Goal: Transaction & Acquisition: Download file/media

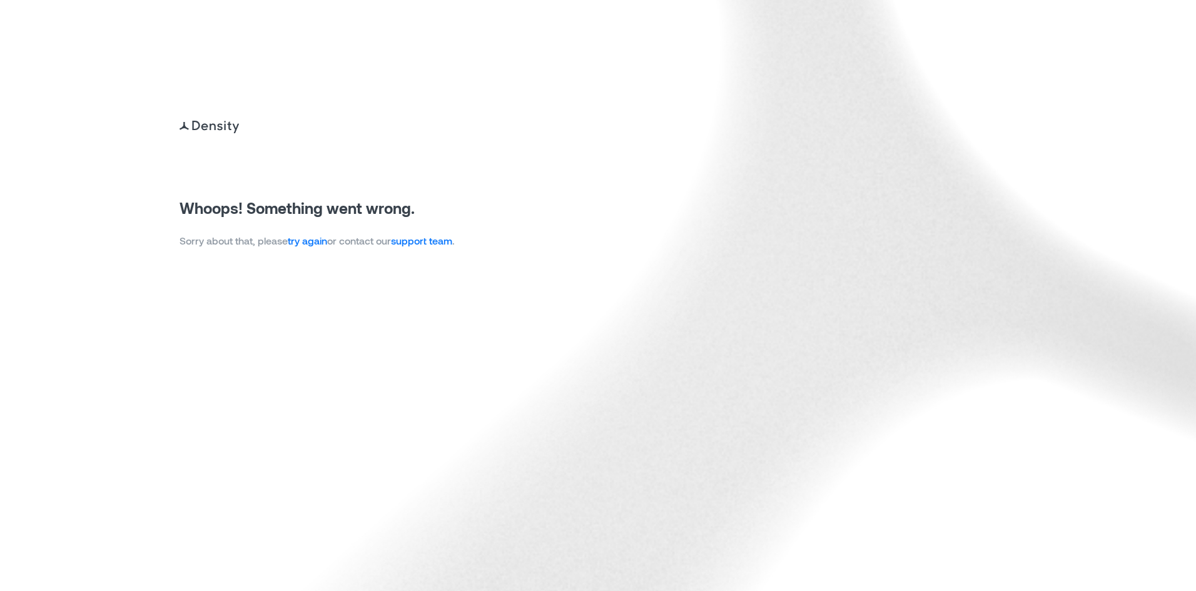
click at [307, 242] on link "try again" at bounding box center [307, 241] width 39 height 12
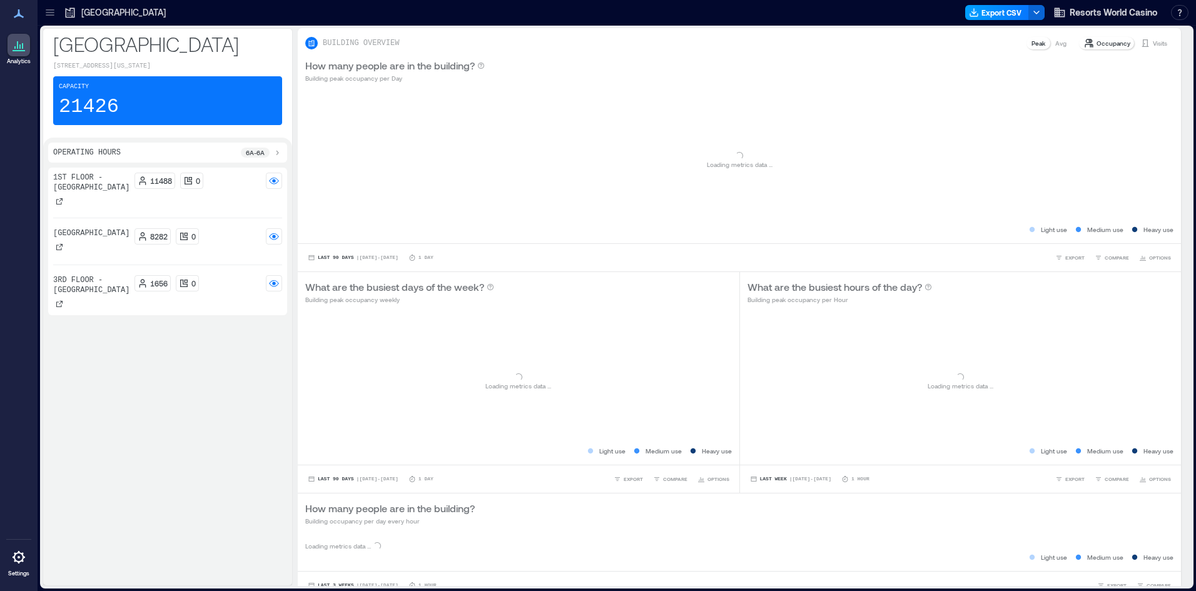
click at [1002, 14] on button "Export CSV" at bounding box center [997, 12] width 64 height 15
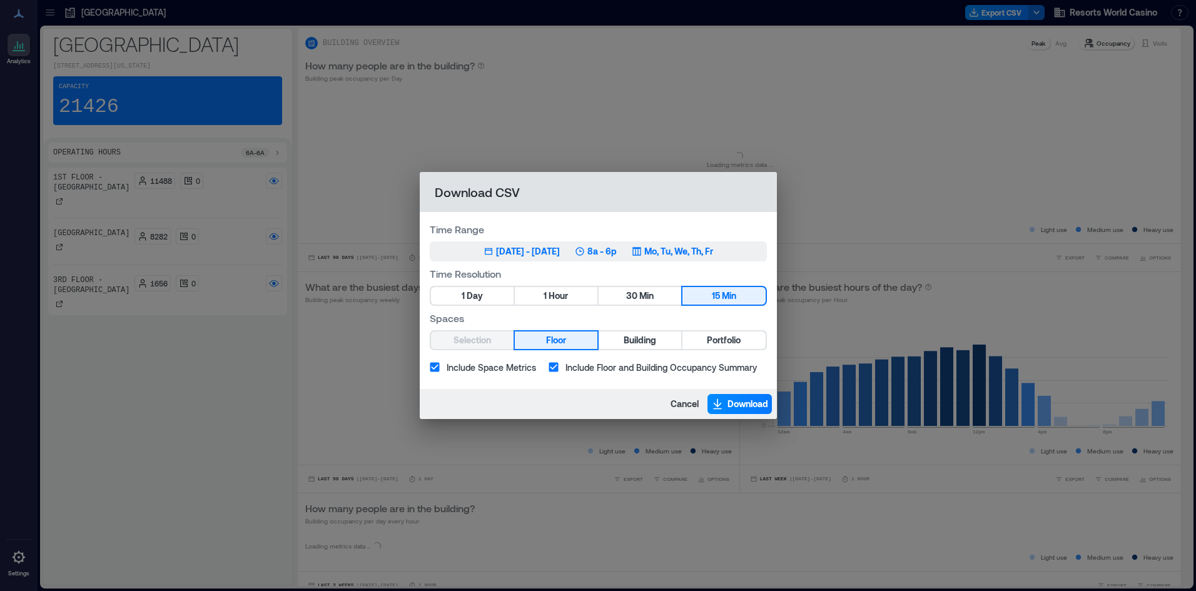
click at [547, 251] on div "[DATE] - [DATE]" at bounding box center [528, 251] width 64 height 13
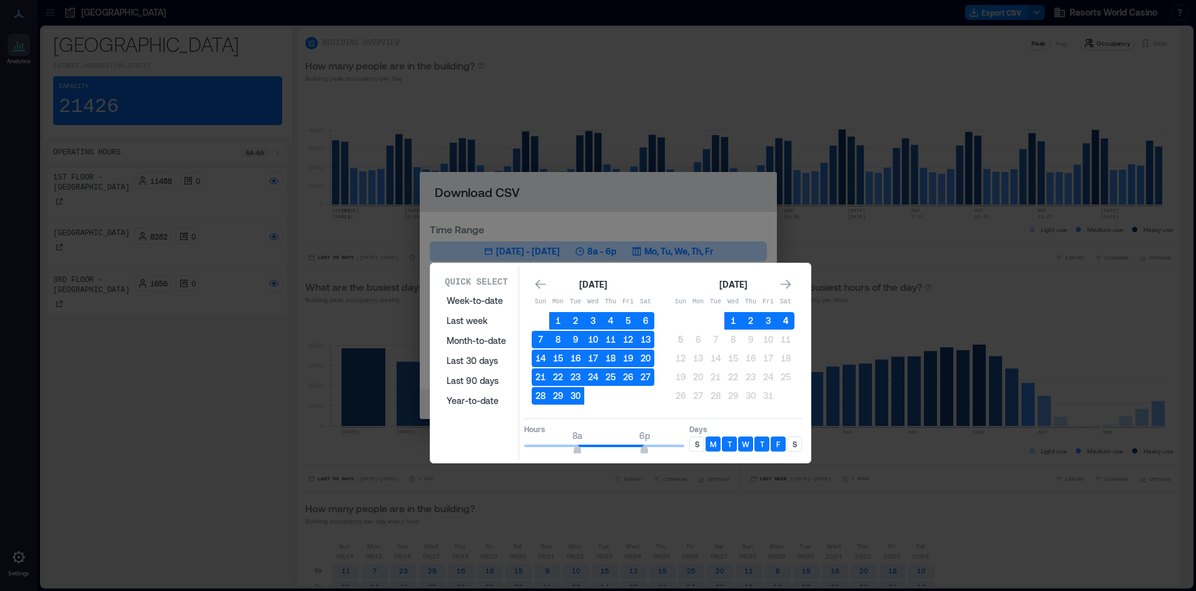
click at [787, 322] on button "4" at bounding box center [786, 321] width 18 height 18
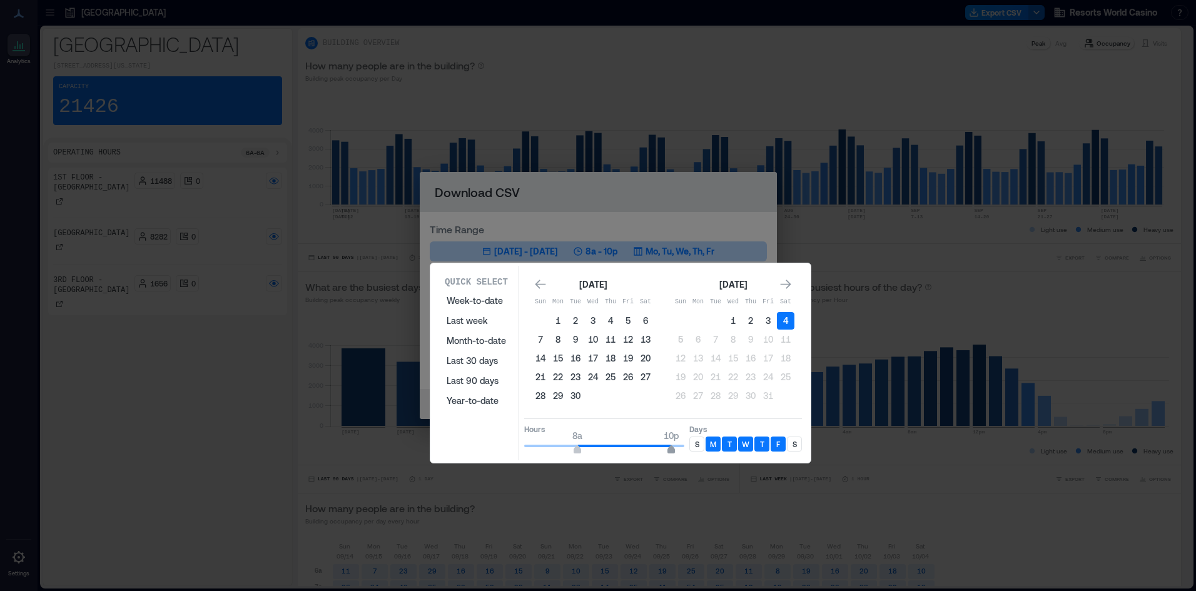
type input "**"
drag, startPoint x: 641, startPoint y: 445, endPoint x: 697, endPoint y: 438, distance: 56.8
click at [697, 438] on div "Hours 8a 12a Days S M T W T F S" at bounding box center [663, 436] width 278 height 37
type input "*"
drag, startPoint x: 580, startPoint y: 450, endPoint x: 492, endPoint y: 445, distance: 88.4
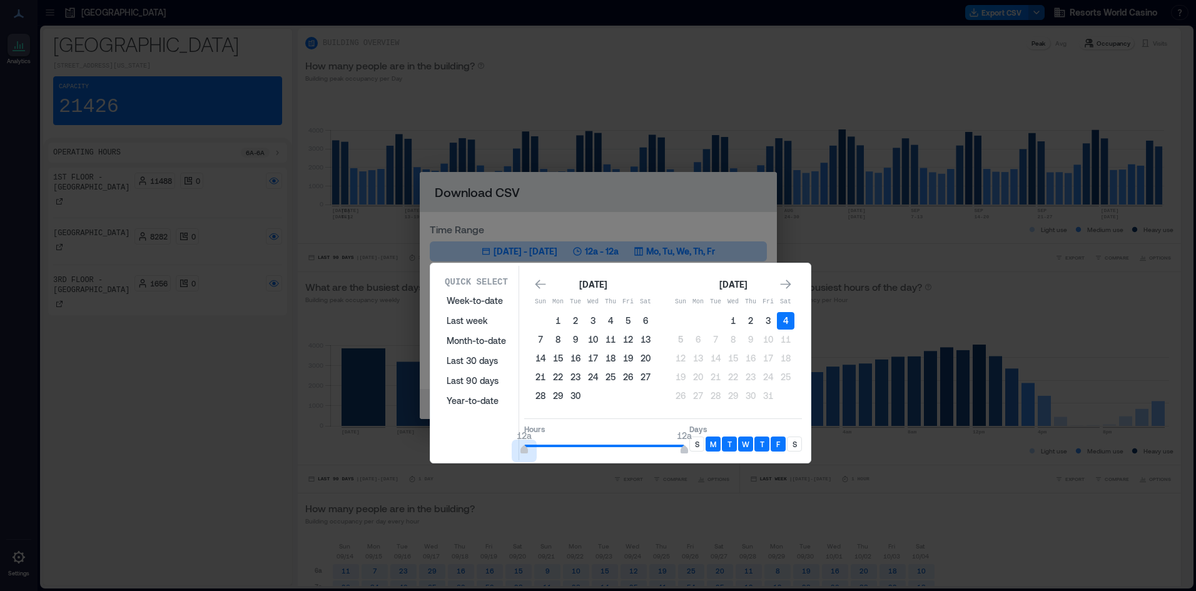
click at [492, 445] on div "Quick Select Week-to-date Last week Month-to-date Last 30 days Last 90 days Yea…" at bounding box center [620, 363] width 373 height 195
click at [697, 447] on p "S" at bounding box center [697, 444] width 4 height 10
click at [789, 447] on div "S" at bounding box center [794, 444] width 15 height 15
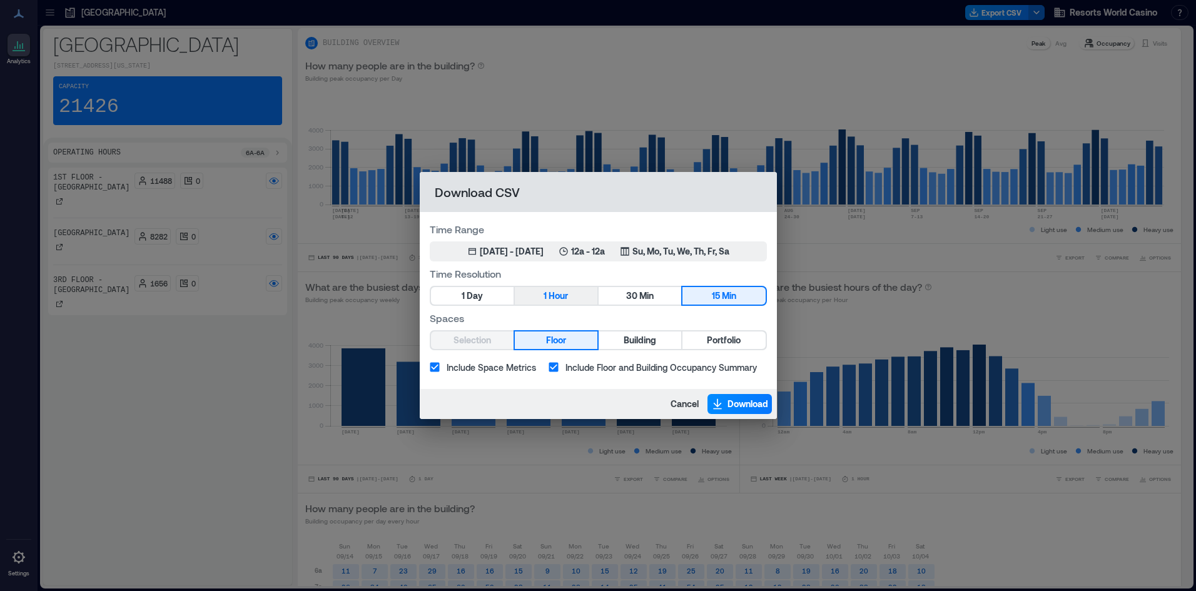
click at [562, 303] on span "Hour" at bounding box center [558, 296] width 19 height 16
click at [719, 340] on span "Portfolio" at bounding box center [724, 341] width 34 height 16
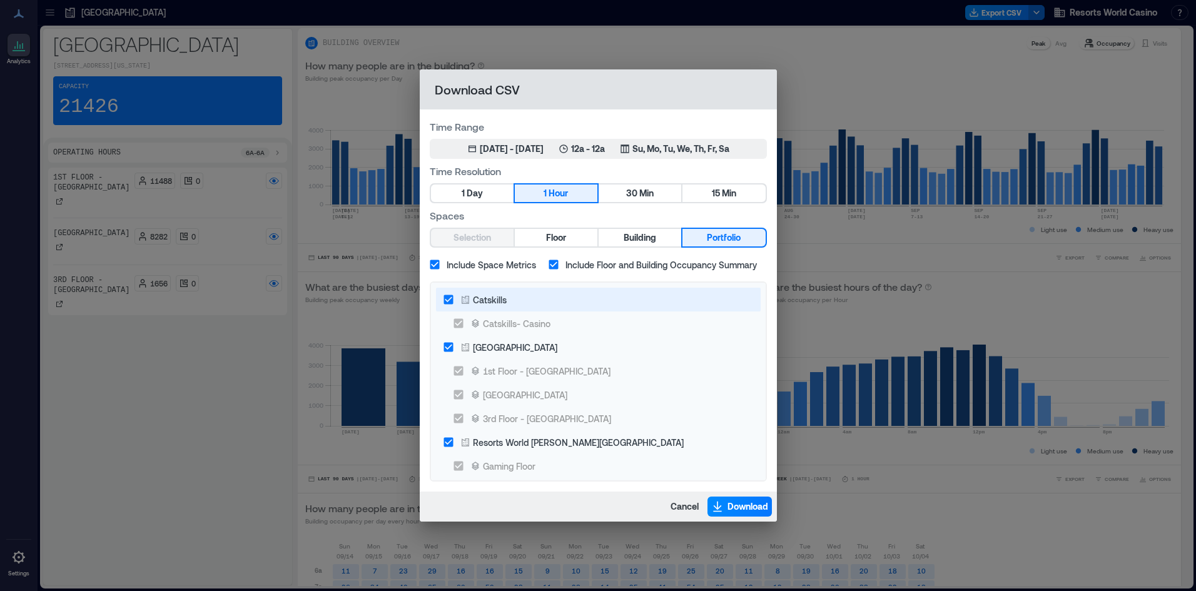
click at [477, 300] on div "Catskills" at bounding box center [490, 299] width 34 height 13
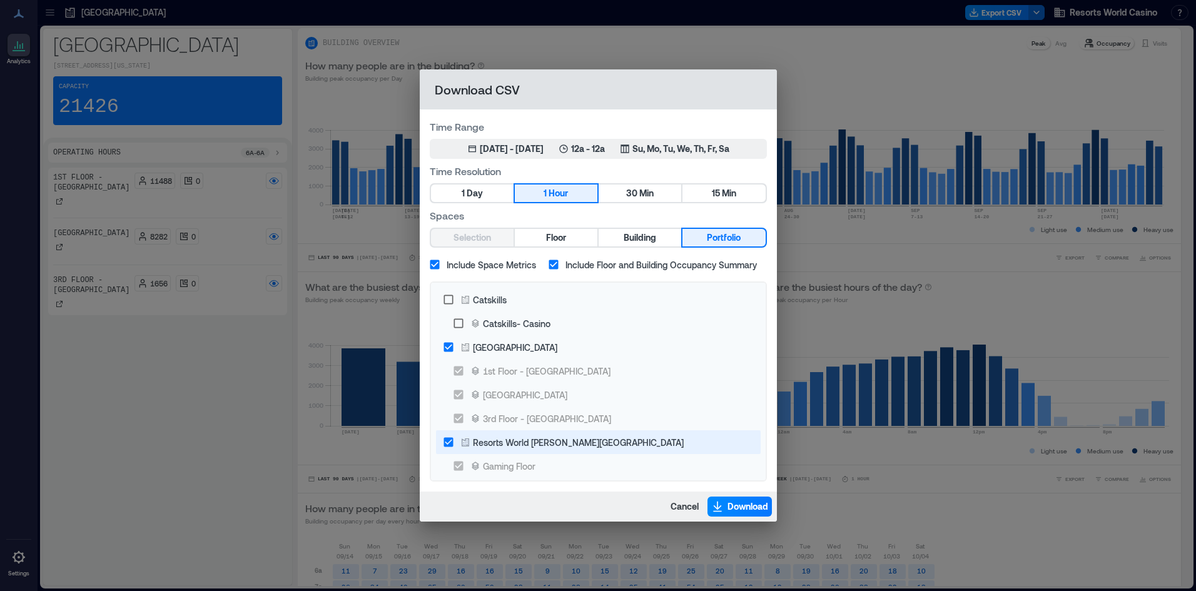
click at [466, 447] on icon at bounding box center [465, 442] width 10 height 10
click at [746, 509] on span "Download" at bounding box center [747, 506] width 41 height 13
